Goal: Information Seeking & Learning: Learn about a topic

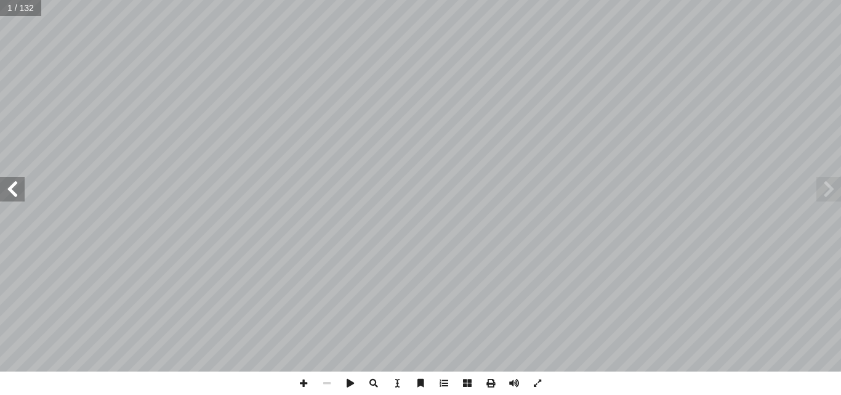
click at [830, 191] on span at bounding box center [828, 189] width 25 height 25
click at [499, 383] on span at bounding box center [490, 382] width 23 height 23
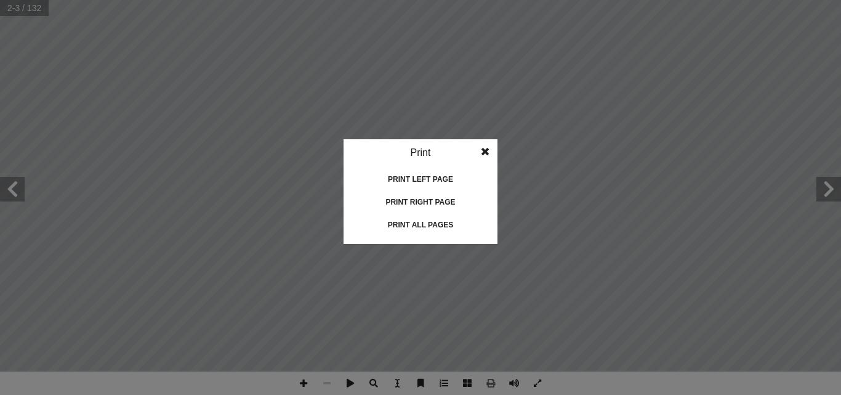
click at [419, 222] on div "Print all pages" at bounding box center [420, 225] width 123 height 20
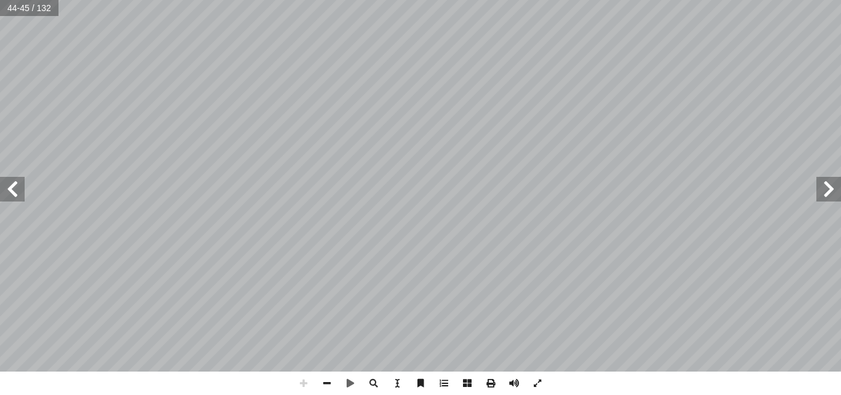
click at [361, 278] on div "40 ُ رس َّ الد ع ِ ب � ّ الس لى � تع ِ ه ّ الل ِ ء � سم أ ا من ) ُ الودود ُ ه ّ…" at bounding box center [420, 197] width 841 height 395
click at [523, 239] on div "126 ة، دار الهجــرة – الثقبــة، ّ ــن ُّ ــه عــز وجــل الــواردة فــي الكتــاب…" at bounding box center [420, 197] width 841 height 395
click at [10, 193] on span at bounding box center [12, 189] width 25 height 25
click at [12, 190] on span at bounding box center [12, 189] width 25 height 25
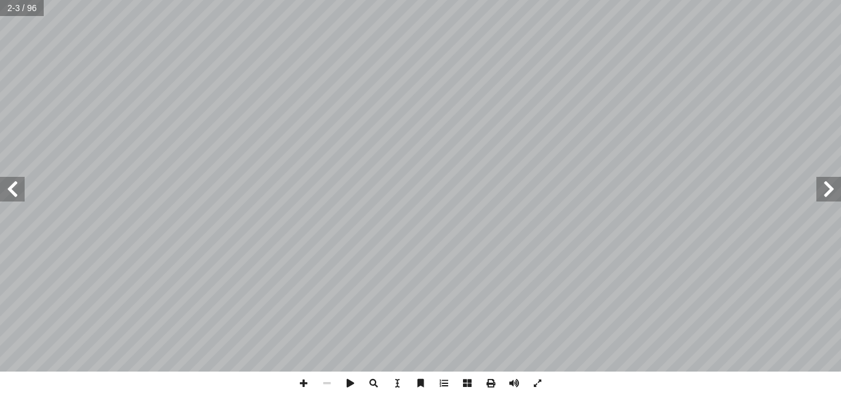
click at [12, 190] on span at bounding box center [12, 189] width 25 height 25
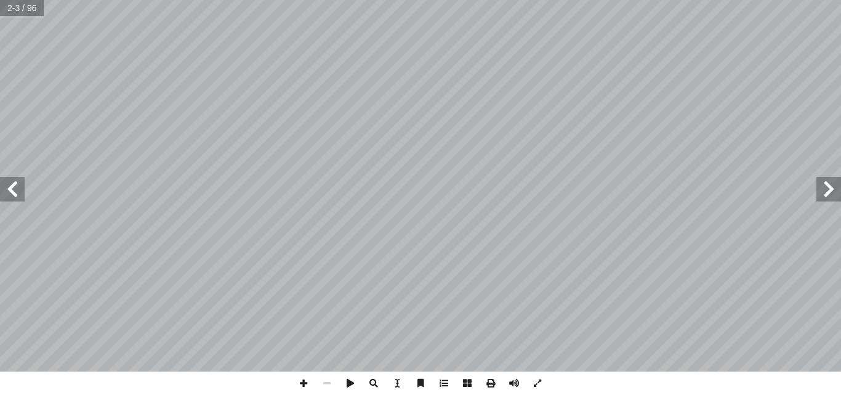
click at [12, 190] on span at bounding box center [12, 189] width 25 height 25
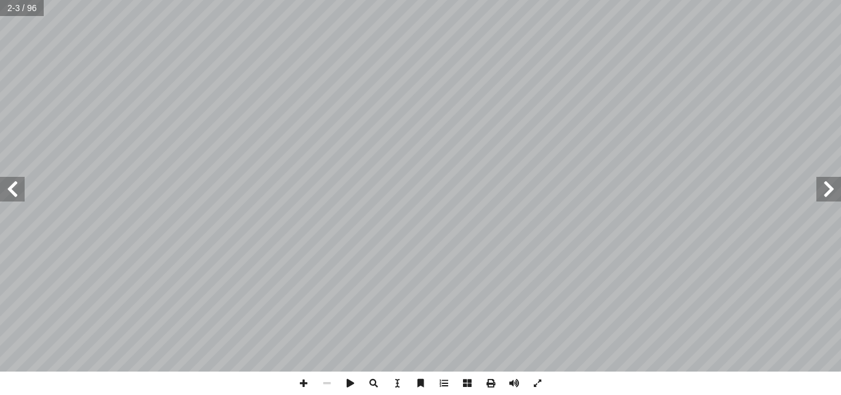
click at [12, 190] on span at bounding box center [12, 189] width 25 height 25
click at [17, 183] on span at bounding box center [12, 189] width 25 height 25
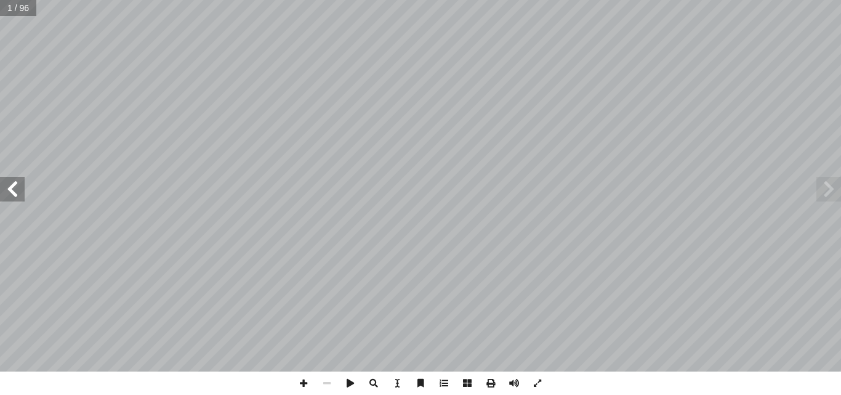
click at [17, 183] on span at bounding box center [12, 189] width 25 height 25
